Goal: Use online tool/utility: Utilize a website feature to perform a specific function

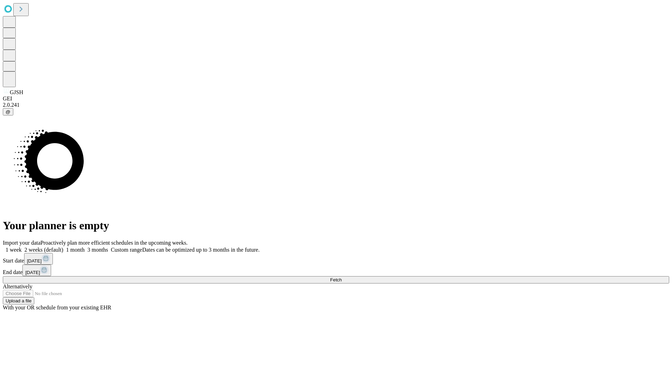
click at [342, 277] on span "Fetch" at bounding box center [336, 279] width 12 height 5
